Goal: Check status

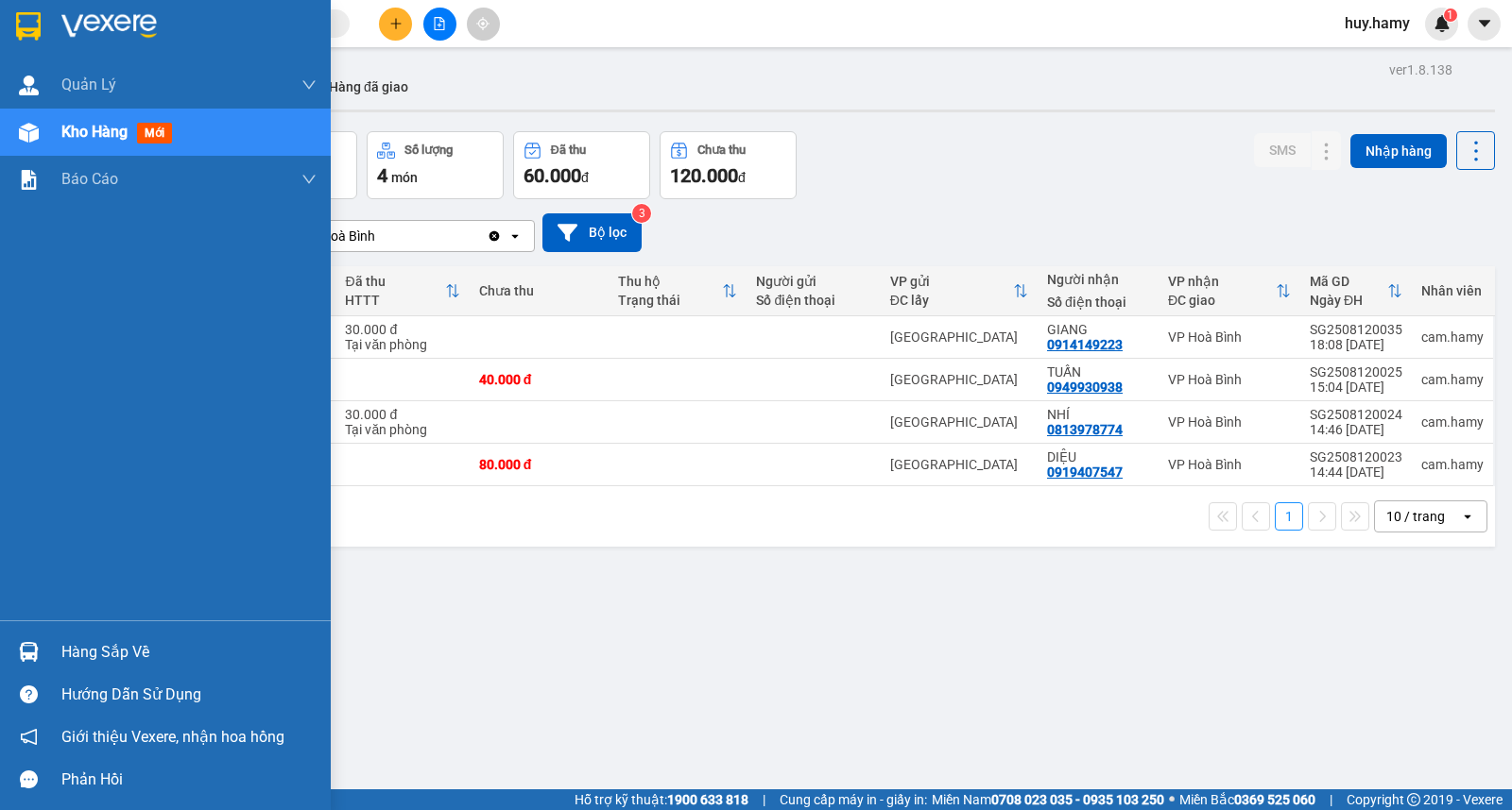
click at [104, 649] on div "Hàng sắp về" at bounding box center [189, 652] width 255 height 29
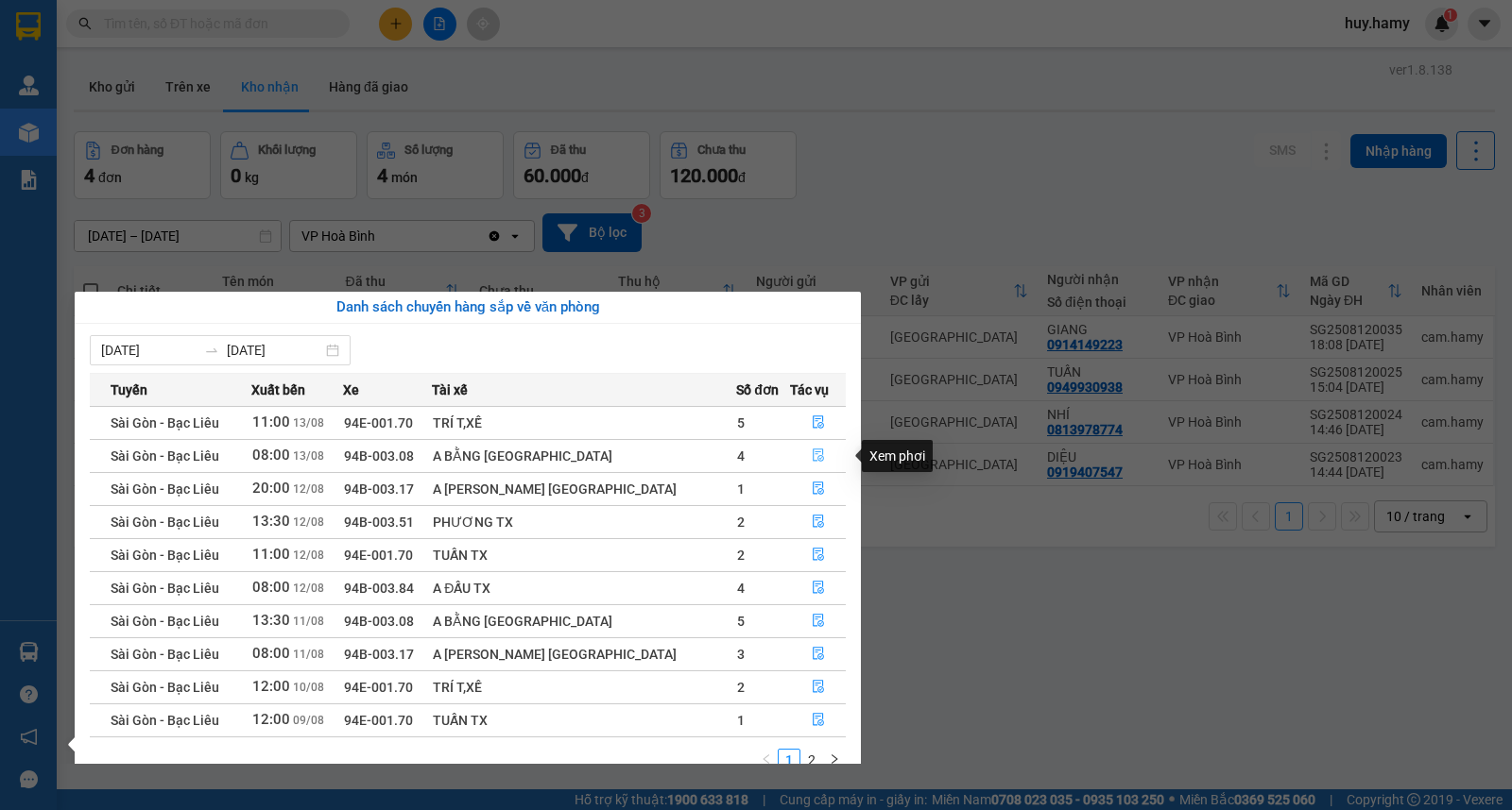
click at [812, 454] on icon "file-done" at bounding box center [817, 455] width 11 height 13
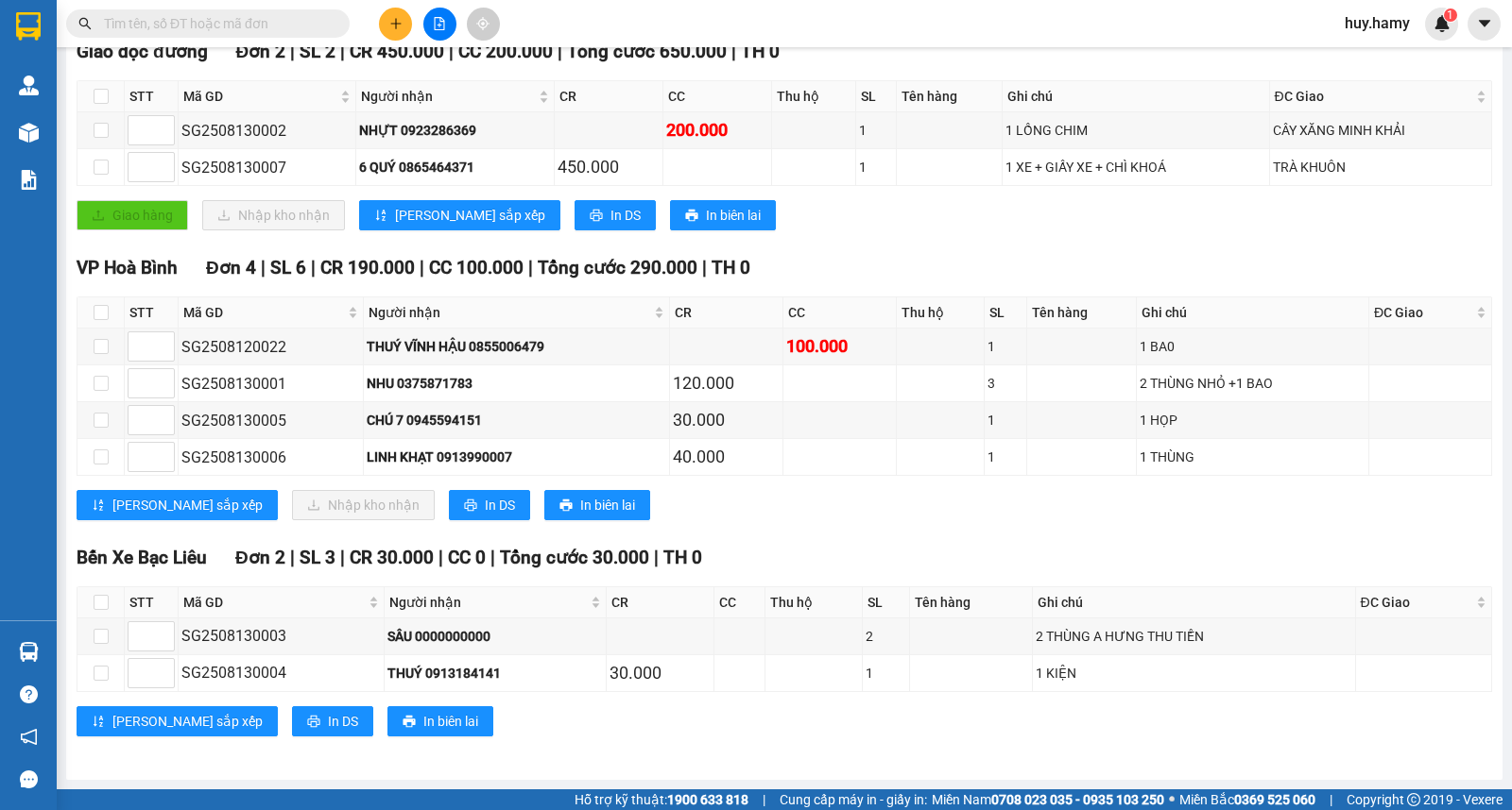
scroll to position [317, 0]
click at [449, 511] on button "In DS" at bounding box center [490, 505] width 81 height 31
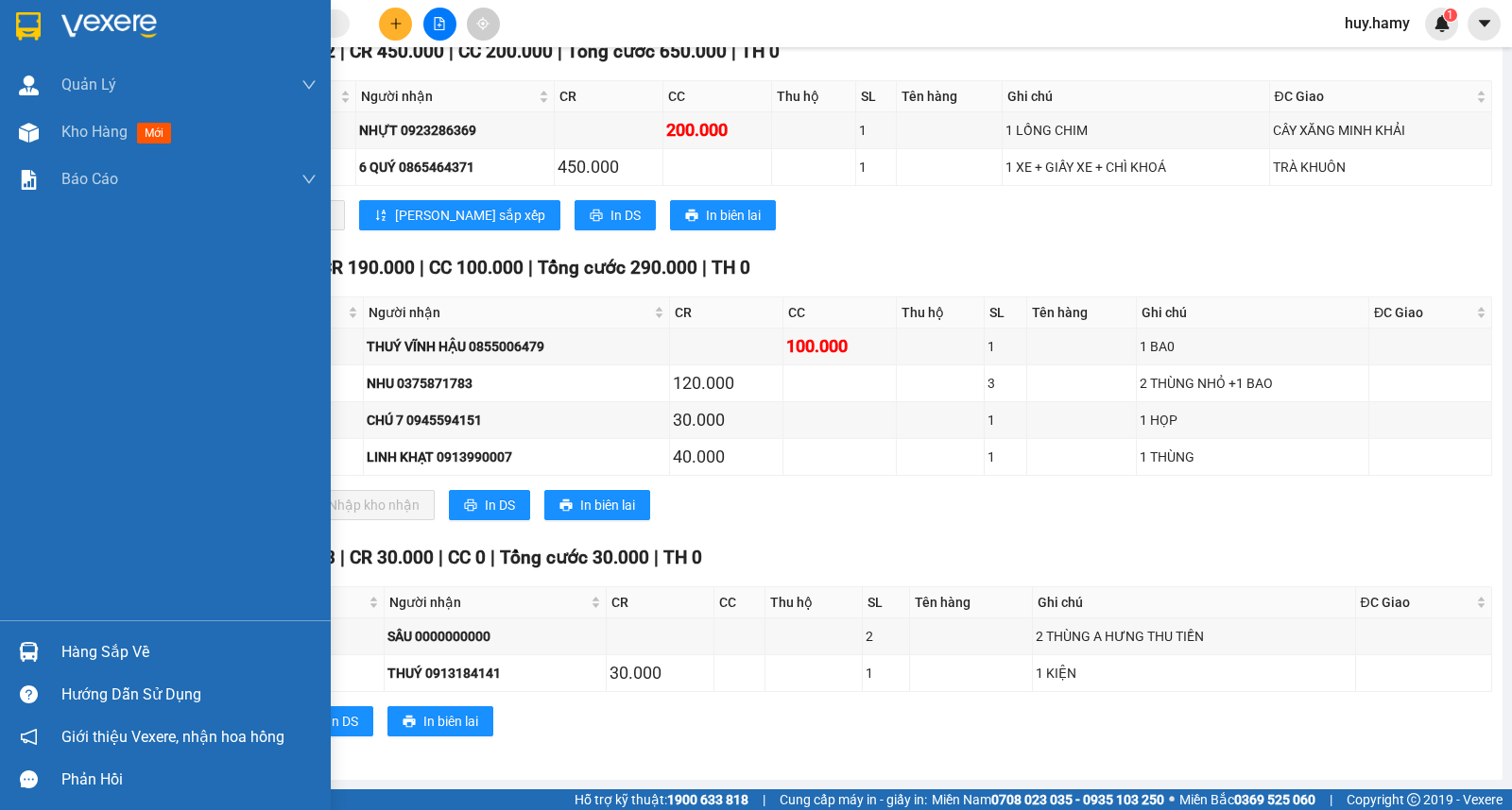
click at [91, 650] on div "Hàng sắp về" at bounding box center [189, 652] width 255 height 29
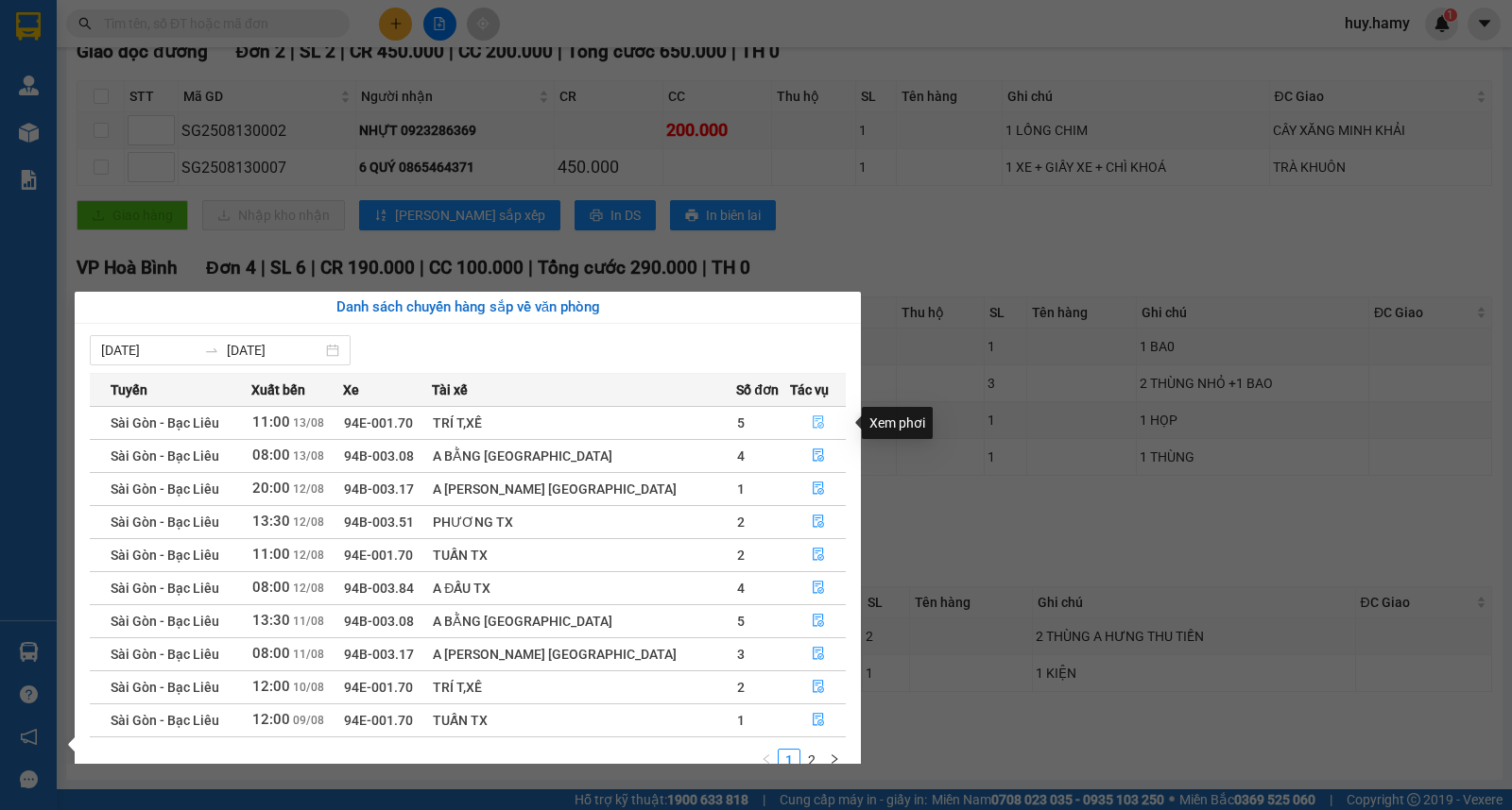
click at [811, 420] on icon "file-done" at bounding box center [817, 421] width 13 height 13
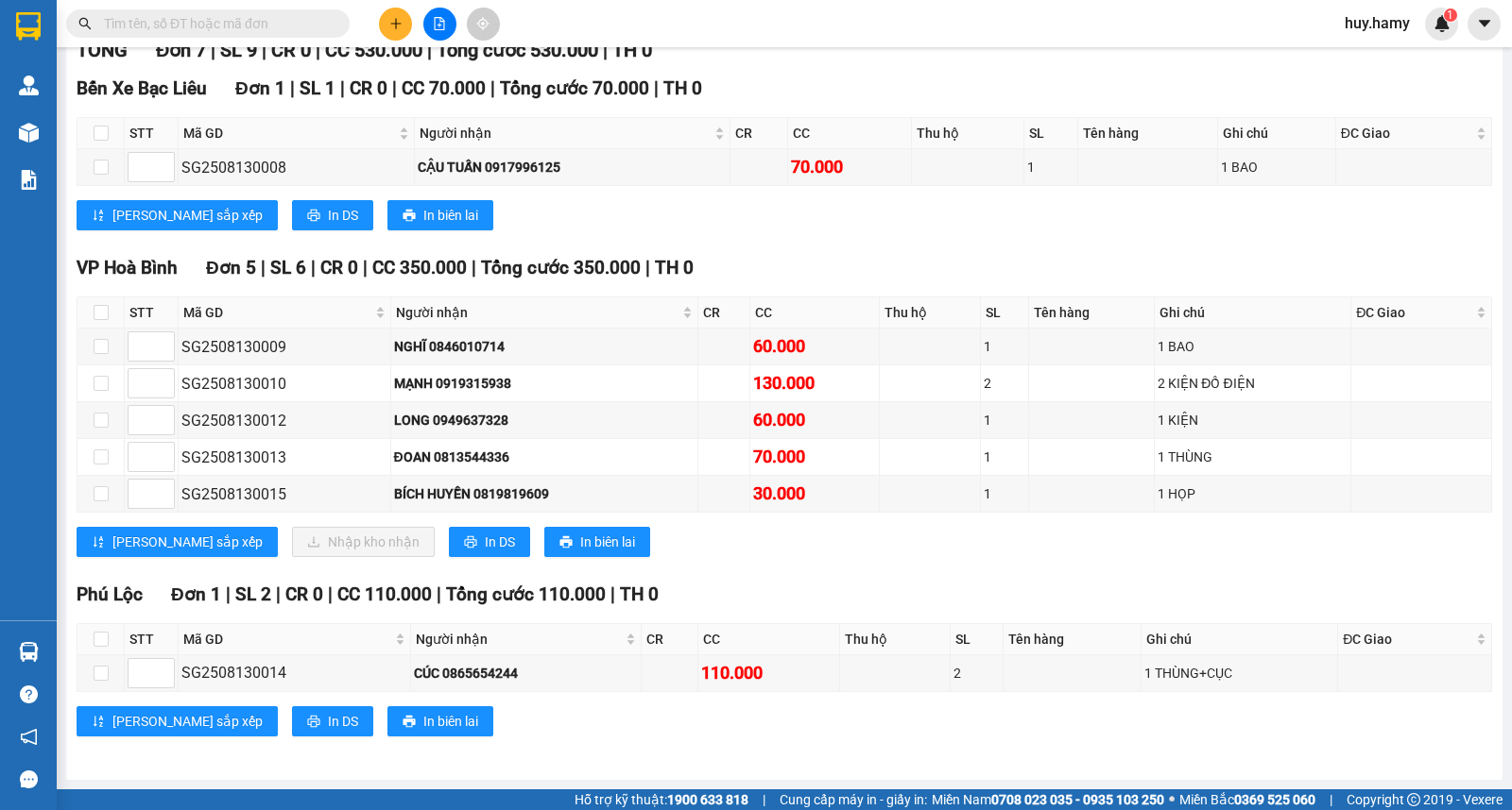
scroll to position [279, 0]
click at [449, 537] on button "In DS" at bounding box center [490, 542] width 81 height 31
